Goal: Information Seeking & Learning: Learn about a topic

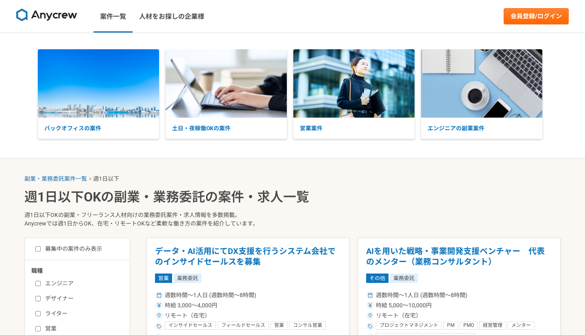
select select "1"
click at [202, 132] on p "土日・夜稼働OKの案件" at bounding box center [226, 129] width 121 height 22
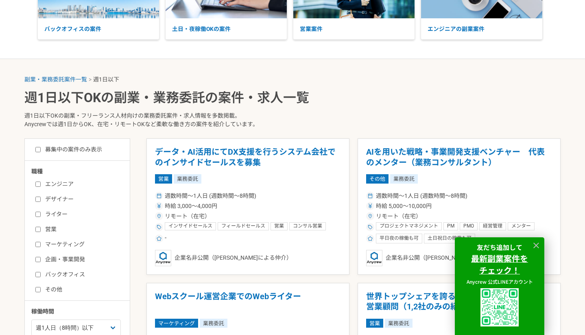
scroll to position [103, 0]
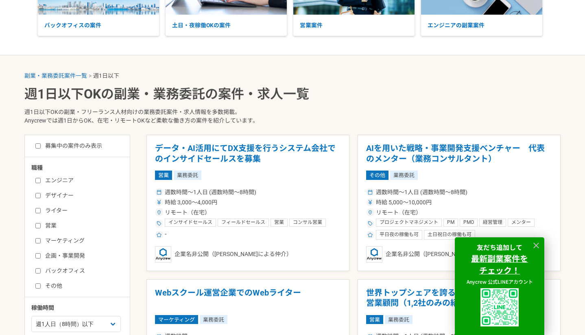
click at [66, 270] on label "バックオフィス" at bounding box center [82, 271] width 94 height 9
click at [41, 270] on input "バックオフィス" at bounding box center [37, 270] width 5 height 5
checkbox input "true"
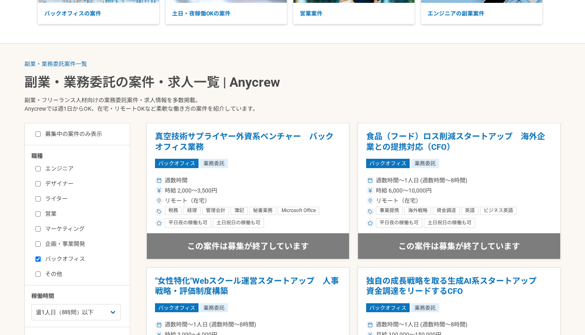
scroll to position [123, 0]
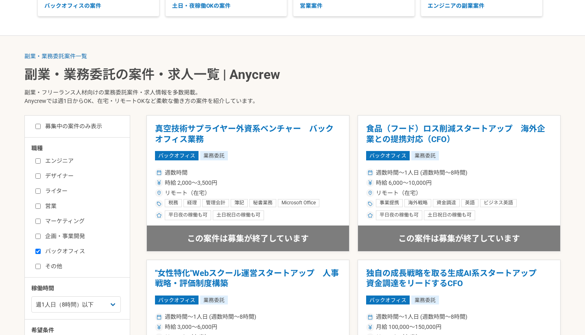
click at [55, 266] on label "その他" at bounding box center [82, 266] width 94 height 9
click at [41, 266] on input "その他" at bounding box center [37, 266] width 5 height 5
checkbox input "true"
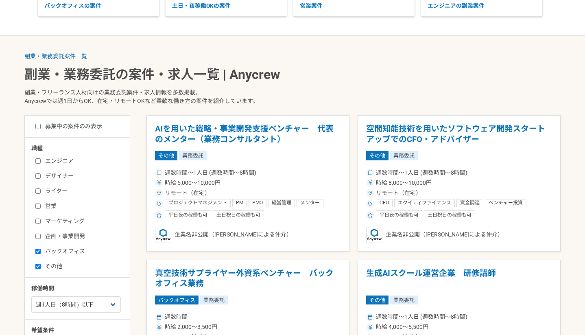
click at [56, 250] on label "バックオフィス" at bounding box center [82, 251] width 94 height 9
click at [41, 250] on input "バックオフィス" at bounding box center [37, 251] width 5 height 5
checkbox input "false"
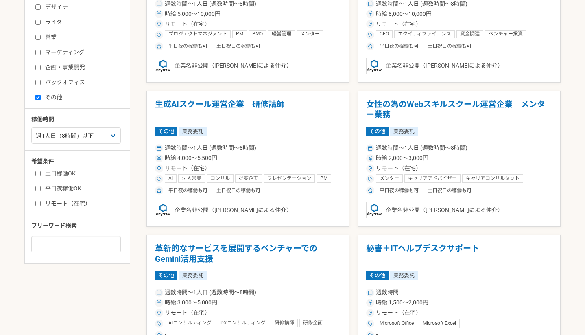
scroll to position [296, 0]
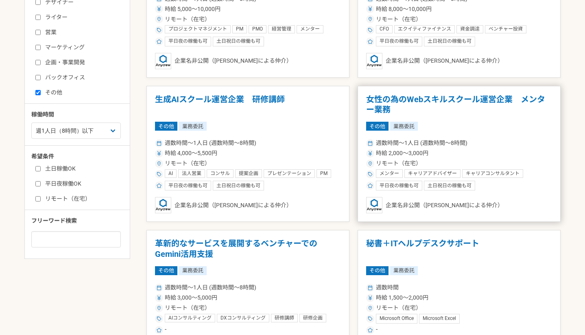
click at [475, 100] on h1 "女性の為のWebスキルスクール運営企業　メンター業務" at bounding box center [459, 104] width 186 height 21
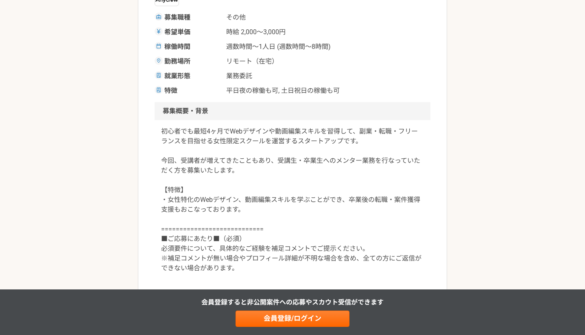
scroll to position [35, 0]
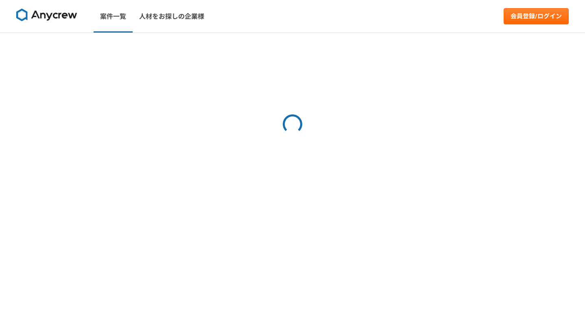
select select "1"
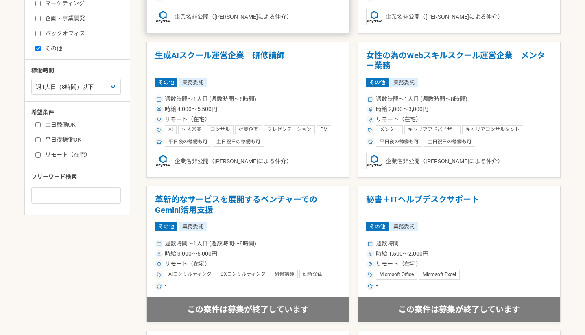
scroll to position [341, 0]
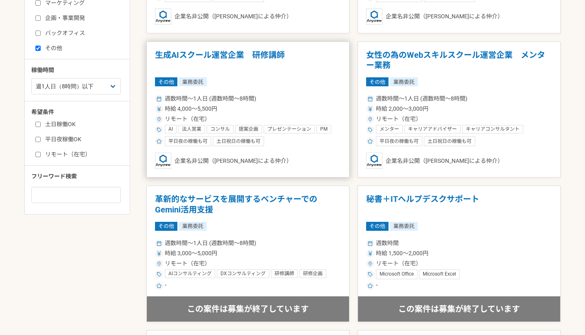
click at [230, 55] on h1 "生成AIスクール運営企業　研修講師" at bounding box center [248, 60] width 186 height 21
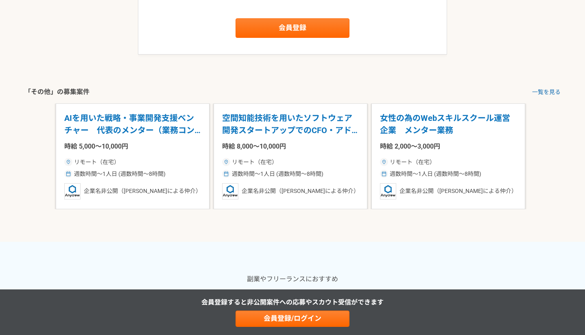
scroll to position [1055, 0]
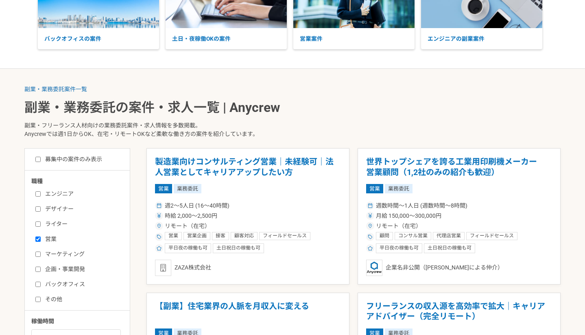
scroll to position [96, 0]
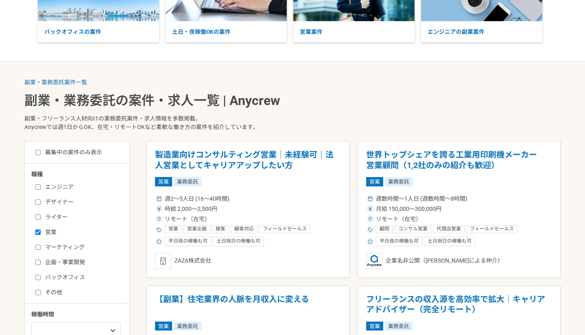
click at [59, 185] on label "エンジニア" at bounding box center [82, 187] width 94 height 9
click at [41, 185] on input "エンジニア" at bounding box center [37, 186] width 5 height 5
checkbox input "true"
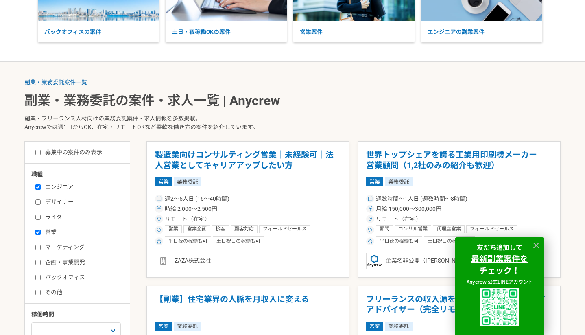
click at [50, 233] on label "営業" at bounding box center [82, 232] width 94 height 9
click at [41, 233] on input "営業" at bounding box center [37, 232] width 5 height 5
checkbox input "false"
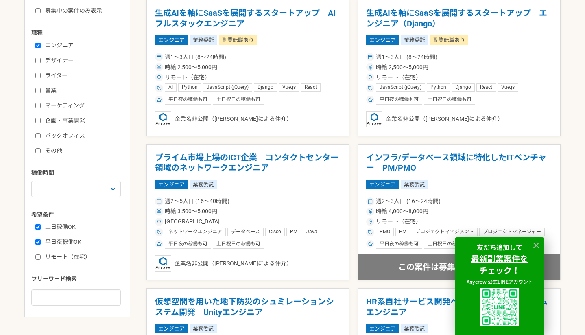
scroll to position [239, 0]
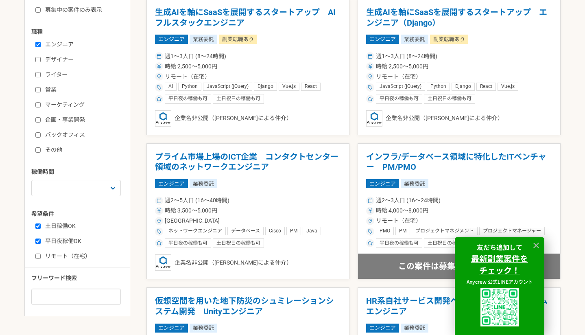
click at [36, 257] on input "リモート（在宅）" at bounding box center [37, 256] width 5 height 5
checkbox input "true"
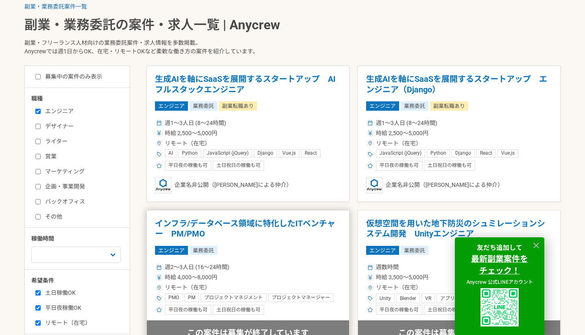
scroll to position [96, 0]
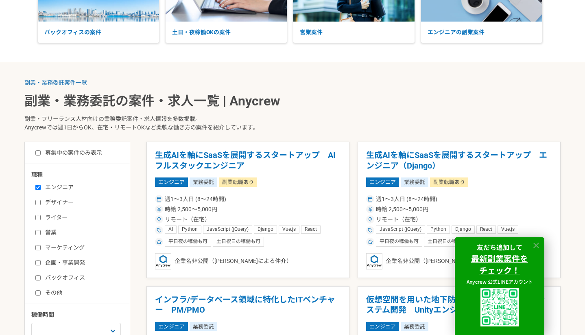
click at [537, 243] on icon at bounding box center [536, 245] width 9 height 9
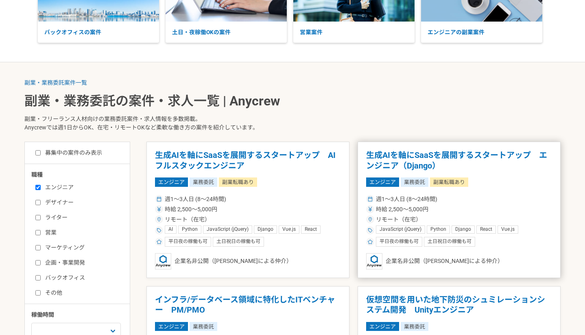
click at [439, 159] on h1 "生成AIを軸にSaaSを展開するスタートアップ　エンジニア（Django）" at bounding box center [459, 160] width 186 height 21
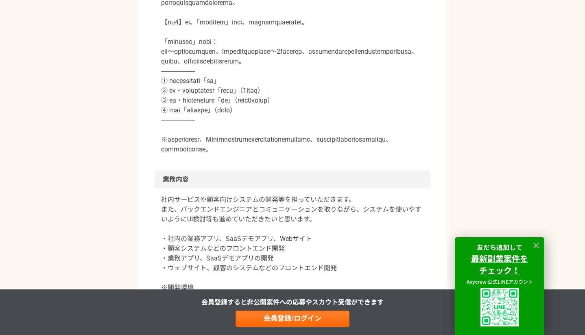
scroll to position [495, 0]
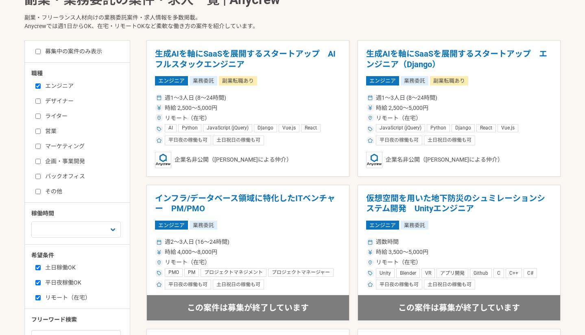
scroll to position [244, 0]
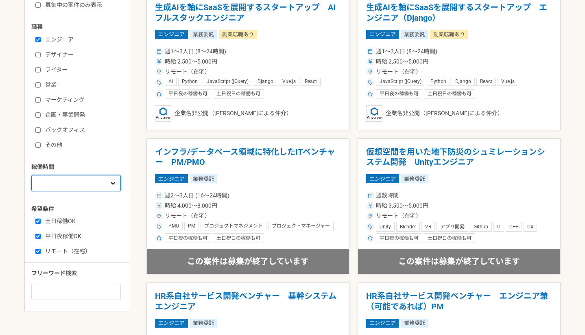
click at [63, 190] on select "週1人日（8時間）以下 週2人日（16時間）以下 週3人日（24時間）以下 週4人日（32時間）以下 週5人日（40時間）以下" at bounding box center [76, 183] width 90 height 16
click at [31, 175] on select "週1人日（8時間）以下 週2人日（16時間）以下 週3人日（24時間）以下 週4人日（32時間）以下 週5人日（40時間）以下" at bounding box center [76, 183] width 90 height 16
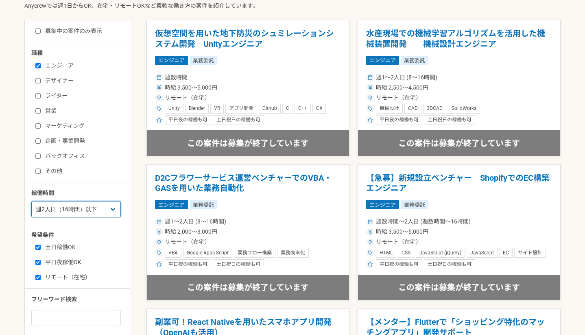
scroll to position [219, 0]
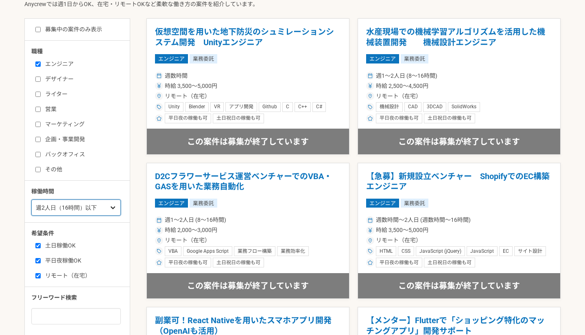
click at [85, 212] on select "週1人日（8時間）以下 週2人日（16時間）以下 週3人日（24時間）以下 週4人日（32時間）以下 週5人日（40時間）以下" at bounding box center [76, 207] width 90 height 16
click at [31, 199] on select "週1人日（8時間）以下 週2人日（16時間）以下 週3人日（24時間）以下 週4人日（32時間）以下 週5人日（40時間）以下" at bounding box center [76, 207] width 90 height 16
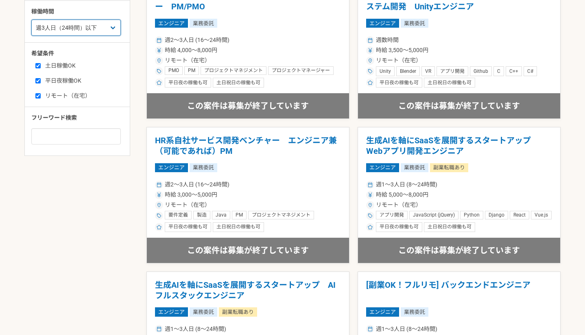
scroll to position [401, 0]
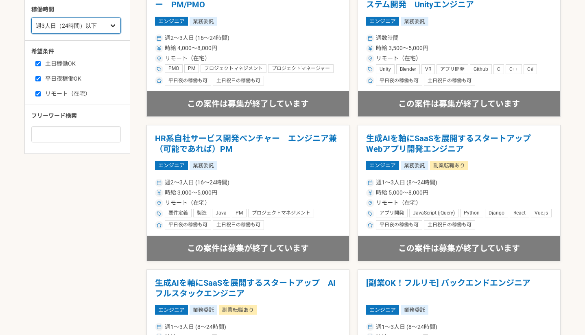
click at [86, 28] on select "週1人日（8時間）以下 週2人日（16時間）以下 週3人日（24時間）以下 週4人日（32時間）以下 週5人日（40時間）以下" at bounding box center [76, 26] width 90 height 16
click at [31, 18] on select "週1人日（8時間）以下 週2人日（16時間）以下 週3人日（24時間）以下 週4人日（32時間）以下 週5人日（40時間）以下" at bounding box center [76, 26] width 90 height 16
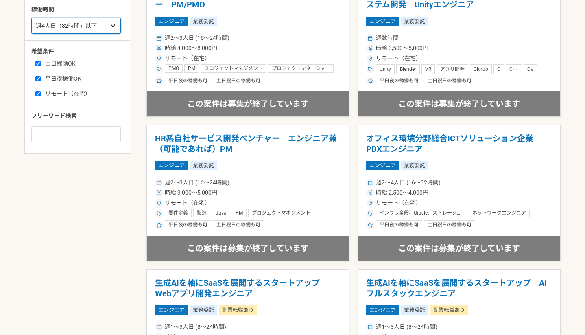
click at [90, 24] on select "週1人日（8時間）以下 週2人日（16時間）以下 週3人日（24時間）以下 週4人日（32時間）以下 週5人日（40時間）以下" at bounding box center [76, 26] width 90 height 16
select select "5"
click at [31, 18] on select "週1人日（8時間）以下 週2人日（16時間）以下 週3人日（24時間）以下 週4人日（32時間）以下 週5人日（40時間）以下" at bounding box center [76, 26] width 90 height 16
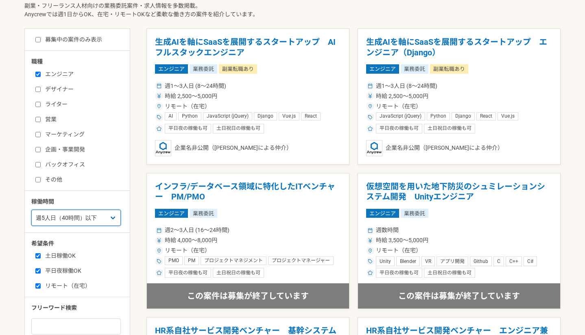
scroll to position [211, 0]
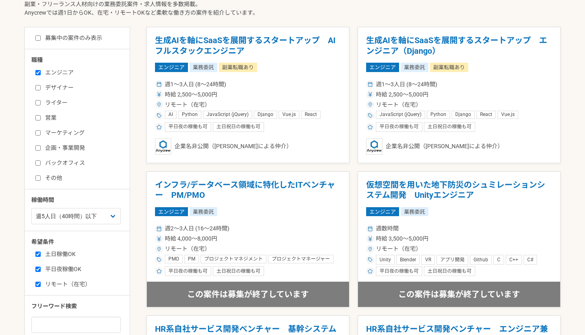
click at [36, 254] on input "土日稼働OK" at bounding box center [37, 254] width 5 height 5
checkbox input "false"
